Goal: Task Accomplishment & Management: Complete application form

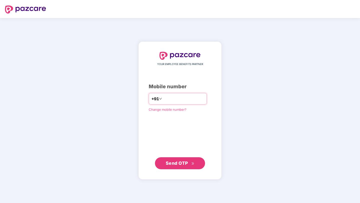
click at [179, 103] on div "+91" at bounding box center [178, 99] width 58 height 12
click at [174, 101] on input "number" at bounding box center [183, 99] width 41 height 8
type input "**********"
click at [190, 163] on span "Send OTP" at bounding box center [180, 163] width 29 height 7
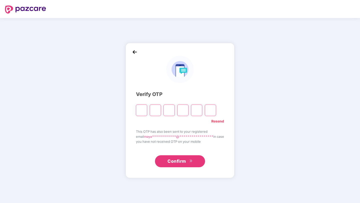
paste input "*"
type input "*"
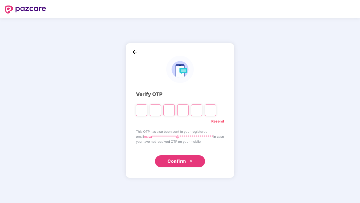
type input "*"
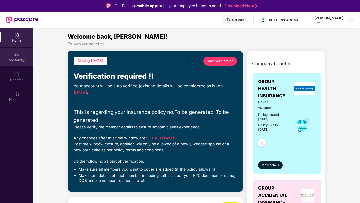
click at [15, 55] on img at bounding box center [16, 54] width 5 height 5
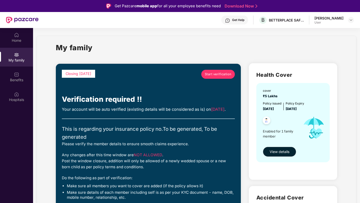
click at [222, 74] on span "Start verification" at bounding box center [218, 74] width 27 height 5
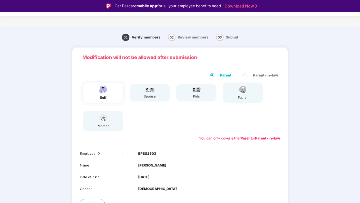
click at [151, 97] on div "spouse" at bounding box center [149, 96] width 13 height 5
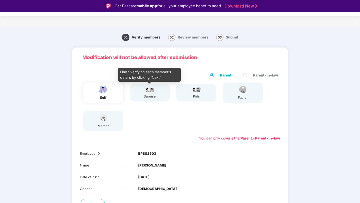
click at [151, 92] on div "spouse" at bounding box center [149, 93] width 13 height 13
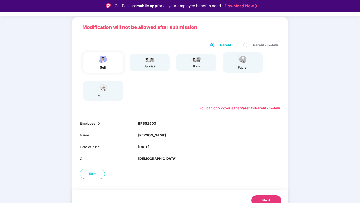
scroll to position [22, 0]
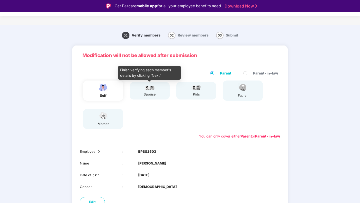
click at [145, 86] on img at bounding box center [149, 88] width 13 height 6
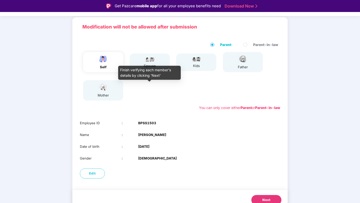
scroll to position [37, 0]
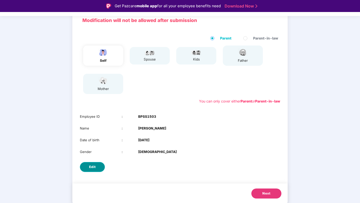
click at [97, 165] on button "Edit" at bounding box center [92, 167] width 25 height 10
select select "****"
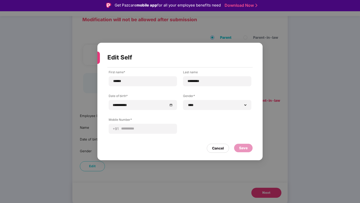
scroll to position [0, 0]
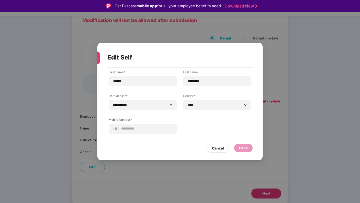
click at [241, 147] on div "Save" at bounding box center [243, 148] width 9 height 6
click at [219, 152] on div "Cancel" at bounding box center [218, 148] width 22 height 9
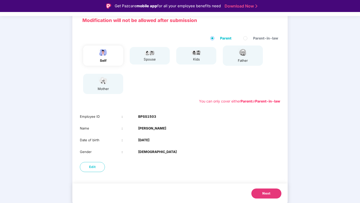
click at [150, 59] on div "spouse" at bounding box center [149, 59] width 13 height 5
click at [263, 198] on button "Next" at bounding box center [266, 194] width 30 height 10
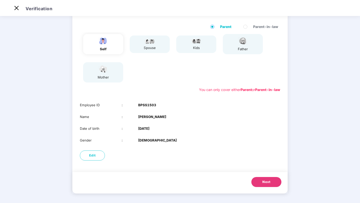
scroll to position [0, 0]
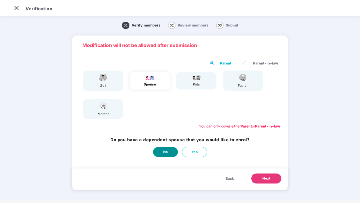
click at [167, 154] on span "No" at bounding box center [165, 152] width 5 height 5
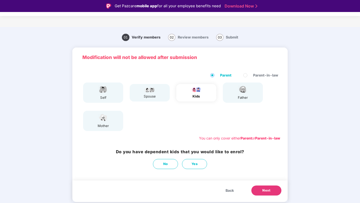
click at [231, 190] on span "Back" at bounding box center [229, 191] width 8 height 6
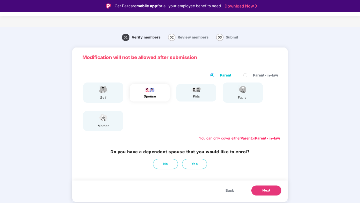
scroll to position [12, 0]
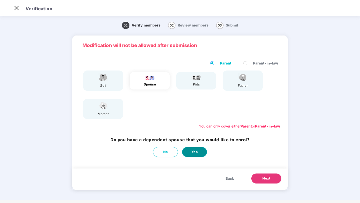
click at [194, 152] on span "Yes" at bounding box center [194, 152] width 6 height 5
select select "******"
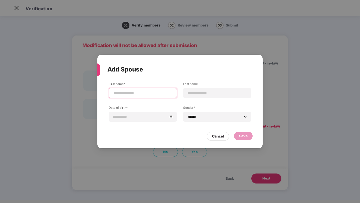
click at [147, 93] on input at bounding box center [143, 93] width 60 height 5
type input "******"
click at [206, 96] on input at bounding box center [217, 93] width 60 height 5
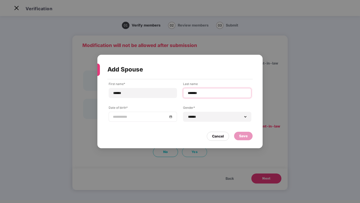
type input "*******"
click at [154, 120] on div at bounding box center [143, 117] width 68 height 10
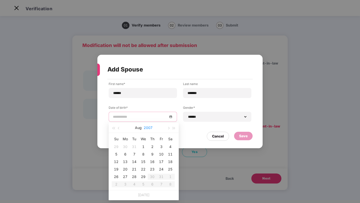
click at [146, 127] on button "2007" at bounding box center [148, 128] width 9 height 10
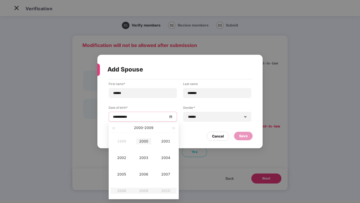
type input "**********"
click at [115, 129] on span "button" at bounding box center [113, 128] width 3 height 3
type input "**********"
click at [126, 190] on div "1998" at bounding box center [121, 191] width 15 height 6
type input "**********"
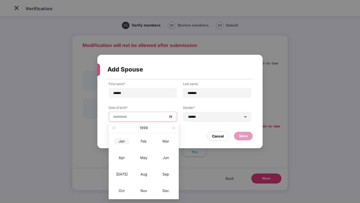
click at [125, 141] on div "Jan" at bounding box center [121, 141] width 15 height 6
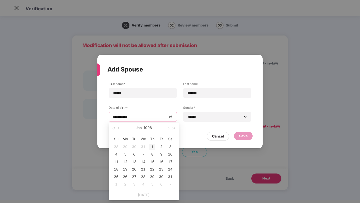
type input "**********"
click at [153, 149] on div "1" at bounding box center [152, 147] width 6 height 6
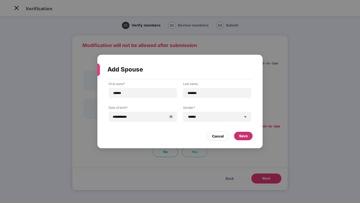
click at [241, 135] on div "Save" at bounding box center [243, 136] width 9 height 6
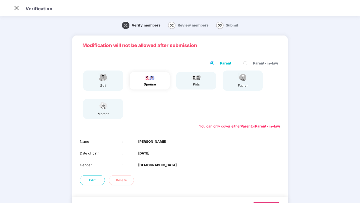
scroll to position [25, 0]
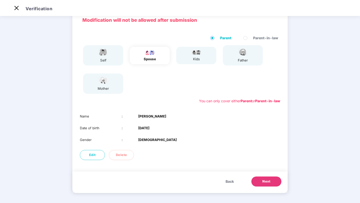
click at [256, 181] on button "Next" at bounding box center [266, 182] width 30 height 10
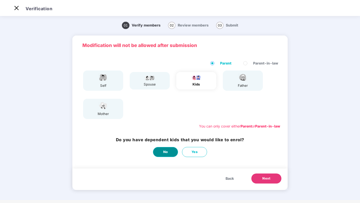
click at [170, 150] on button "No" at bounding box center [165, 152] width 25 height 10
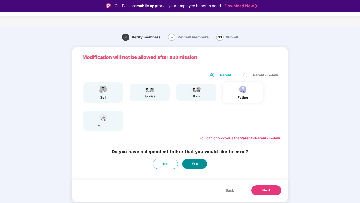
click at [200, 164] on button "Yes" at bounding box center [194, 164] width 25 height 10
select select "****"
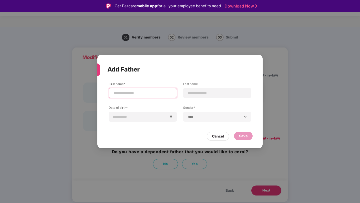
click at [151, 92] on input at bounding box center [143, 93] width 60 height 5
type input "*****"
click at [204, 94] on input at bounding box center [217, 93] width 60 height 5
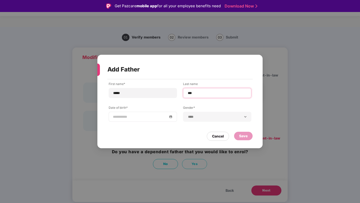
type input "***"
click at [169, 117] on div at bounding box center [143, 117] width 60 height 6
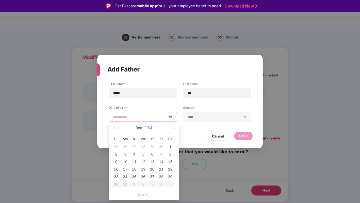
click at [147, 128] on button "1984" at bounding box center [148, 128] width 8 height 10
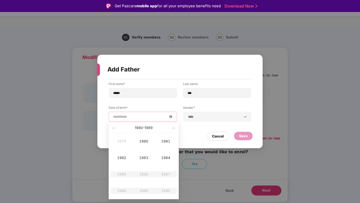
type input "**********"
click at [114, 128] on span "button" at bounding box center [113, 128] width 3 height 3
type input "**********"
click at [168, 157] on div "1974" at bounding box center [165, 158] width 15 height 6
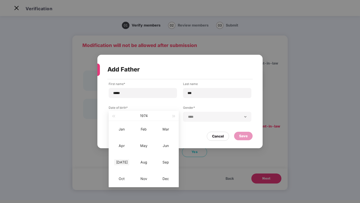
click at [123, 164] on div "[DATE]" at bounding box center [121, 162] width 15 height 6
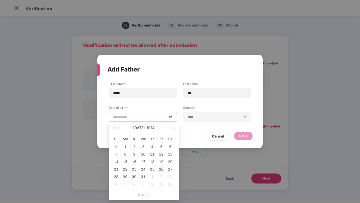
type input "**********"
click at [160, 169] on div "26" at bounding box center [161, 169] width 6 height 6
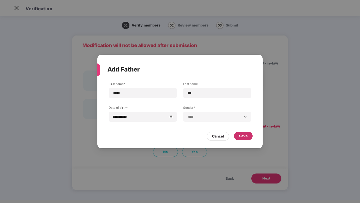
click at [240, 138] on div "Save" at bounding box center [243, 136] width 9 height 6
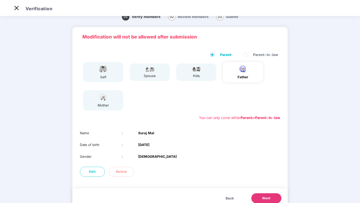
scroll to position [25, 0]
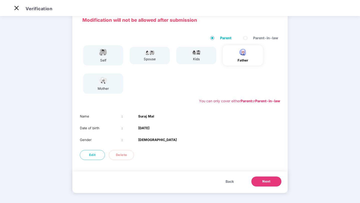
click at [268, 183] on span "Next" at bounding box center [266, 181] width 8 height 5
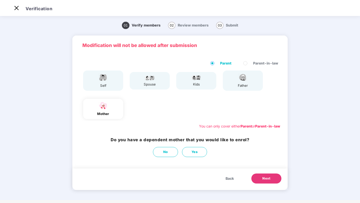
scroll to position [0, 0]
click at [201, 150] on button "Yes" at bounding box center [194, 152] width 25 height 10
select select "******"
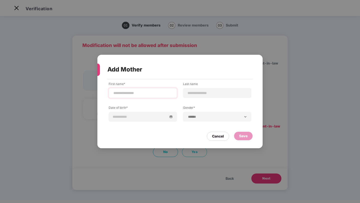
click at [169, 96] on div at bounding box center [143, 93] width 68 height 10
click at [156, 92] on input at bounding box center [143, 93] width 60 height 5
type input "******"
click at [171, 118] on div at bounding box center [143, 117] width 60 height 6
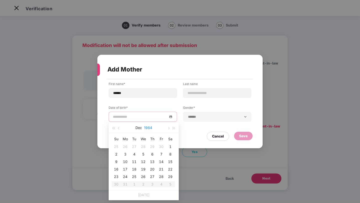
click at [145, 128] on button "1984" at bounding box center [148, 128] width 8 height 10
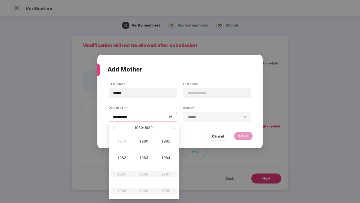
type input "**********"
click at [115, 129] on button "button" at bounding box center [114, 128] width 6 height 10
type input "**********"
click at [166, 175] on div "1977" at bounding box center [165, 174] width 15 height 6
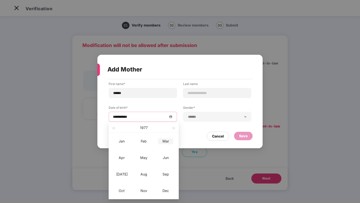
type input "**********"
click at [159, 190] on div "Dec" at bounding box center [165, 191] width 15 height 6
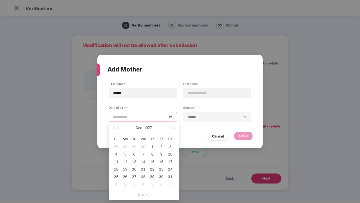
type input "**********"
click at [152, 176] on div "29" at bounding box center [152, 177] width 6 height 6
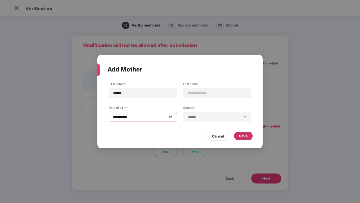
click at [245, 136] on div "Save" at bounding box center [243, 136] width 9 height 6
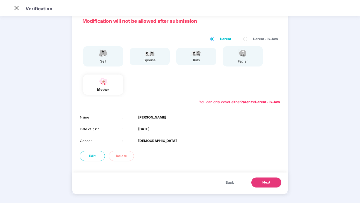
scroll to position [25, 0]
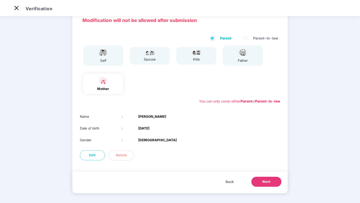
click at [231, 182] on span "Back" at bounding box center [229, 182] width 8 height 6
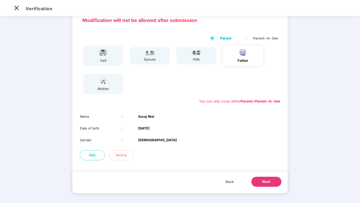
click at [257, 182] on button "Next" at bounding box center [266, 182] width 30 height 10
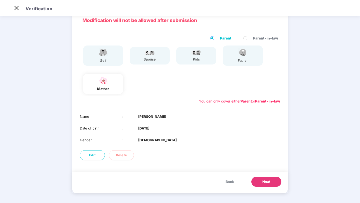
click at [232, 182] on span "Back" at bounding box center [229, 182] width 8 height 6
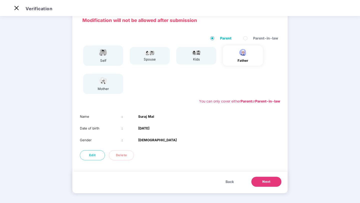
click at [232, 182] on span "Back" at bounding box center [229, 182] width 8 height 6
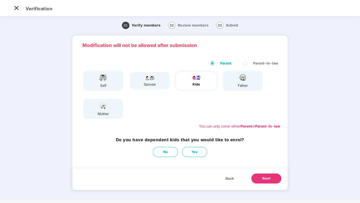
scroll to position [0, 0]
click at [232, 182] on button "Back" at bounding box center [229, 179] width 18 height 10
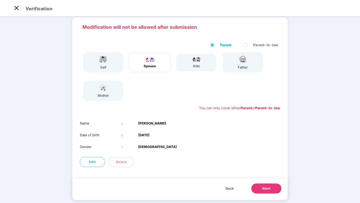
scroll to position [20, 0]
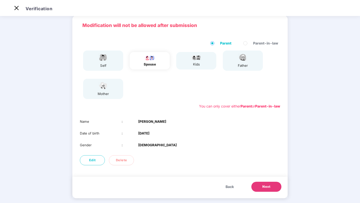
click at [271, 188] on button "Next" at bounding box center [266, 187] width 30 height 10
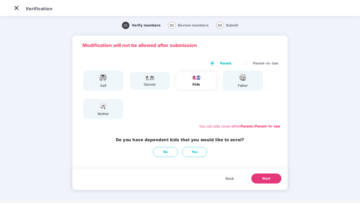
click at [268, 180] on span "Next" at bounding box center [266, 178] width 8 height 5
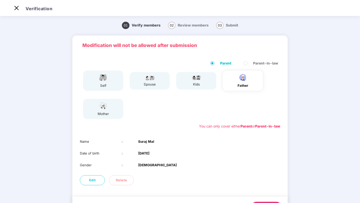
scroll to position [25, 0]
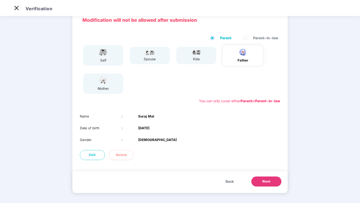
click at [266, 181] on span "Next" at bounding box center [266, 181] width 8 height 5
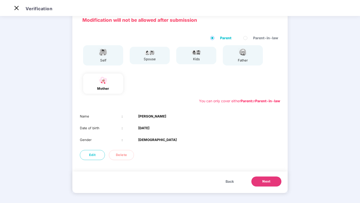
click at [233, 182] on span "Back" at bounding box center [229, 182] width 8 height 6
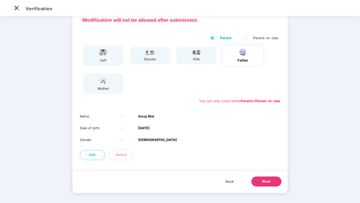
click at [265, 180] on span "Next" at bounding box center [266, 181] width 8 height 5
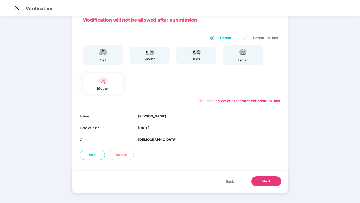
click at [265, 180] on span "Next" at bounding box center [266, 181] width 8 height 5
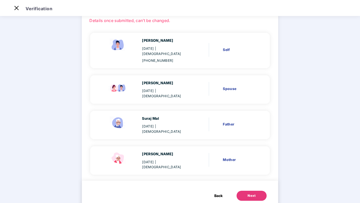
scroll to position [34, 0]
click at [259, 190] on button "Next" at bounding box center [251, 195] width 30 height 10
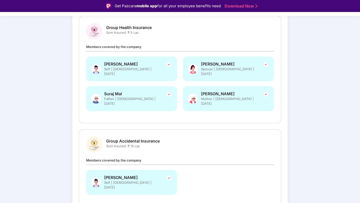
scroll to position [88, 0]
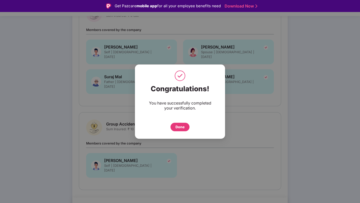
click at [182, 129] on div "Done" at bounding box center [179, 127] width 9 height 6
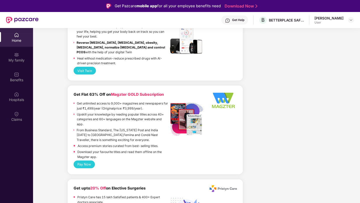
scroll to position [685, 0]
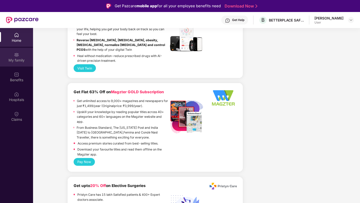
click at [23, 60] on div "My family" at bounding box center [16, 60] width 33 height 5
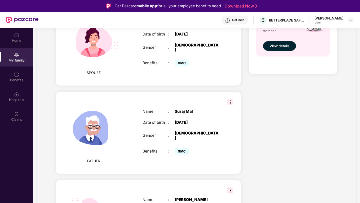
scroll to position [230, 0]
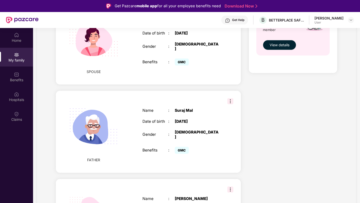
click at [230, 98] on img at bounding box center [230, 101] width 6 height 6
click at [271, 93] on div "Health Cover cover ₹5 Lakhs Policy issued 19 Aug 2025 Policy Expiry 18 Aug 2026…" at bounding box center [293, 49] width 96 height 438
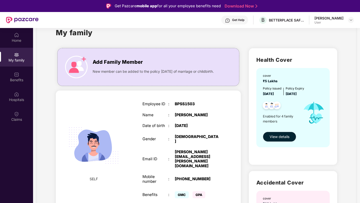
scroll to position [11, 0]
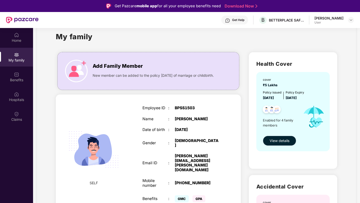
click at [274, 140] on span "View details" at bounding box center [279, 141] width 20 height 6
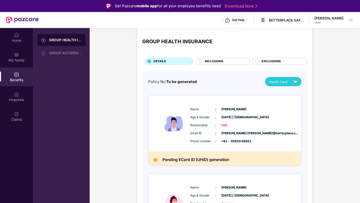
scroll to position [9, 0]
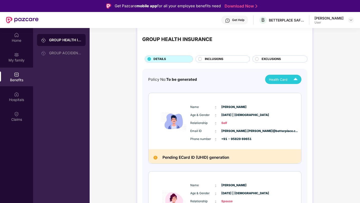
click at [277, 80] on span "Health Card" at bounding box center [278, 79] width 19 height 5
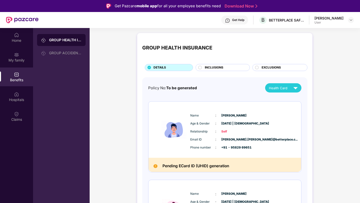
click at [226, 67] on div "INCLUSIONS" at bounding box center [224, 68] width 45 height 6
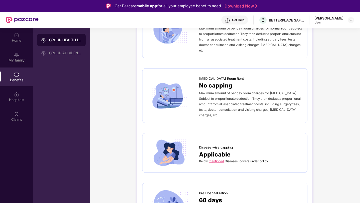
scroll to position [139, 0]
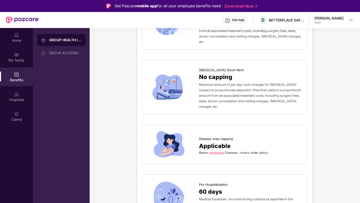
click at [218, 151] on link "mentioned" at bounding box center [216, 153] width 15 height 4
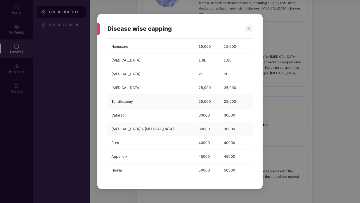
scroll to position [27, 0]
click at [315, 154] on div "Disease wise capping Below mentioned Diseases covers under policy Diseases Metr…" at bounding box center [180, 101] width 360 height 203
click at [249, 30] on icon "close" at bounding box center [249, 29] width 4 height 4
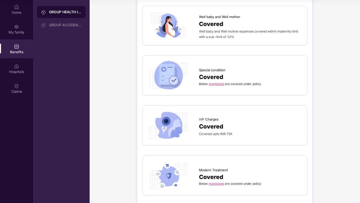
scroll to position [808, 0]
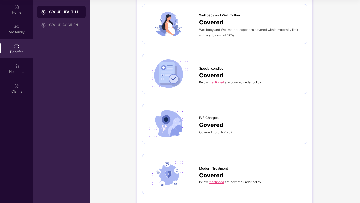
click at [217, 81] on link "mentioned" at bounding box center [216, 83] width 15 height 4
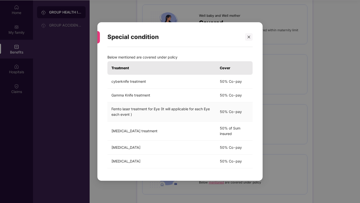
scroll to position [28, 0]
click at [246, 37] on div at bounding box center [249, 37] width 8 height 8
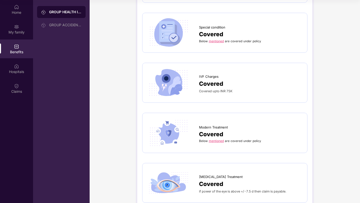
scroll to position [854, 0]
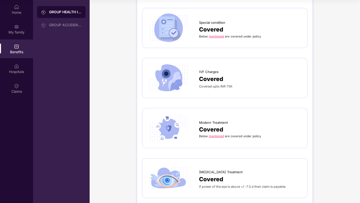
click at [220, 134] on link "mentioned" at bounding box center [216, 136] width 15 height 4
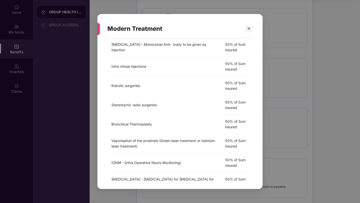
scroll to position [121, 0]
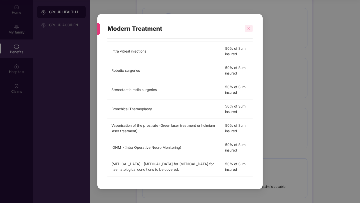
click at [251, 28] on div at bounding box center [249, 29] width 8 height 8
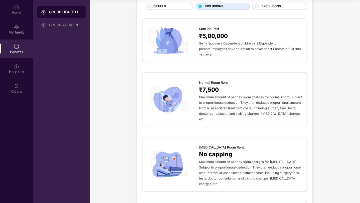
scroll to position [0, 0]
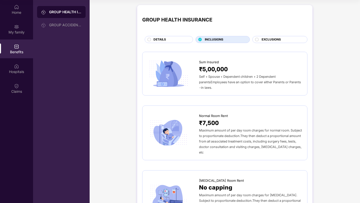
click at [270, 40] on span "EXCLUSIONS" at bounding box center [270, 39] width 19 height 5
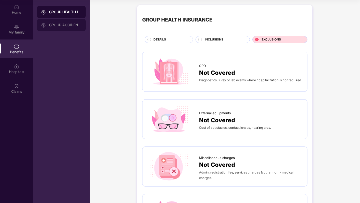
click at [67, 25] on div "GROUP ACCIDENTAL INSURANCE" at bounding box center [65, 25] width 33 height 4
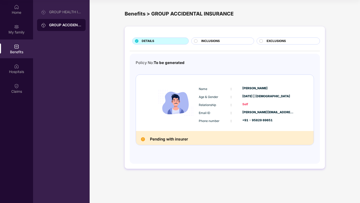
click at [222, 41] on div "INCLUSIONS" at bounding box center [225, 42] width 52 height 6
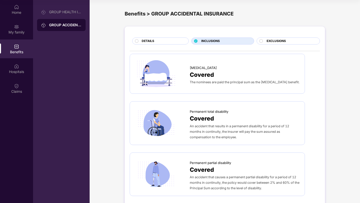
click at [263, 38] on div "EXCLUSIONS" at bounding box center [287, 41] width 63 height 7
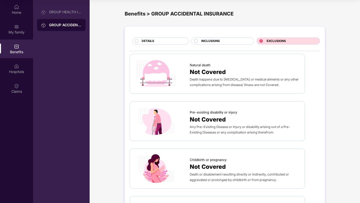
click at [263, 38] on div "EXCLUSIONS" at bounding box center [287, 41] width 63 height 7
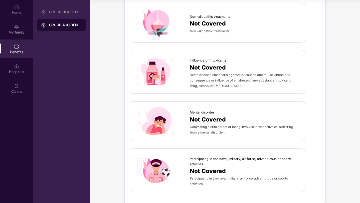
scroll to position [250, 0]
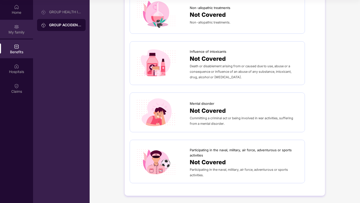
click at [18, 26] on img at bounding box center [16, 26] width 5 height 5
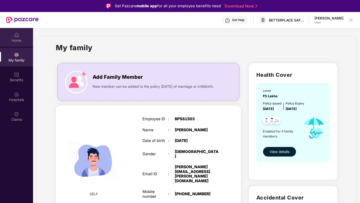
click at [20, 42] on div "Home" at bounding box center [16, 40] width 33 height 5
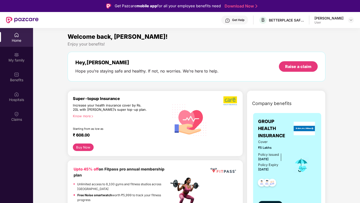
click at [90, 117] on div "Know more" at bounding box center [119, 116] width 93 height 4
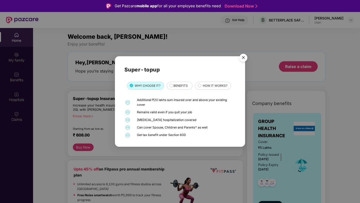
click at [228, 87] on div "HOW IT WORKS?" at bounding box center [213, 86] width 36 height 8
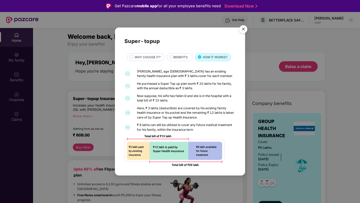
click at [241, 30] on img "Close" at bounding box center [243, 30] width 14 height 14
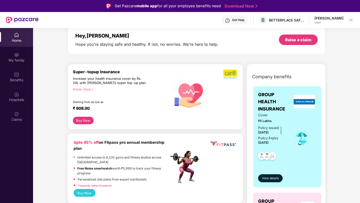
scroll to position [30, 0]
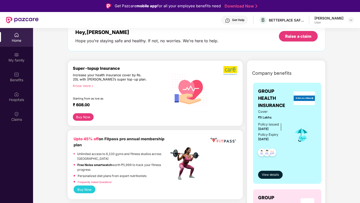
click at [86, 116] on button "Buy Now" at bounding box center [83, 117] width 21 height 8
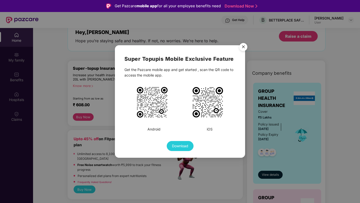
click at [242, 48] on img "Close" at bounding box center [243, 48] width 14 height 14
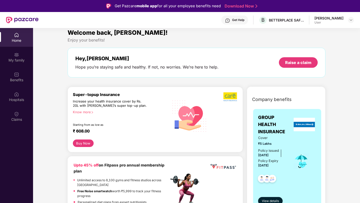
scroll to position [0, 0]
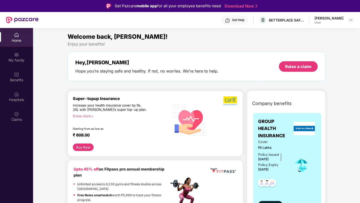
click at [89, 117] on div "Know more" at bounding box center [119, 116] width 93 height 4
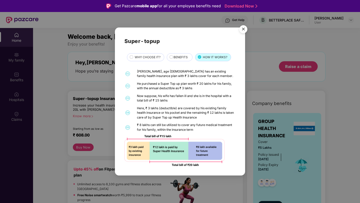
click at [183, 59] on span "BENEFITS" at bounding box center [180, 57] width 14 height 5
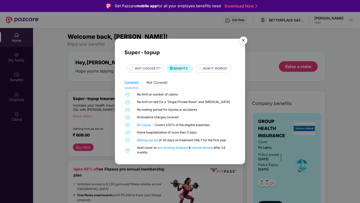
click at [244, 42] on img "Close" at bounding box center [243, 41] width 14 height 14
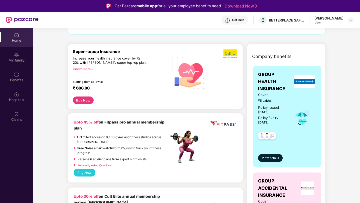
scroll to position [55, 0]
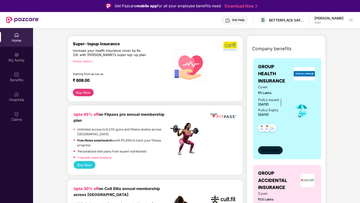
click at [271, 152] on span "View details" at bounding box center [270, 150] width 17 height 5
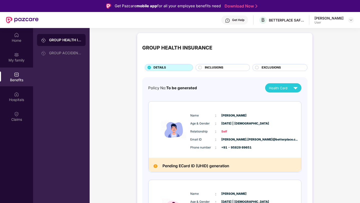
click at [233, 21] on div "Get Help" at bounding box center [238, 20] width 12 height 4
